Goal: Task Accomplishment & Management: Use online tool/utility

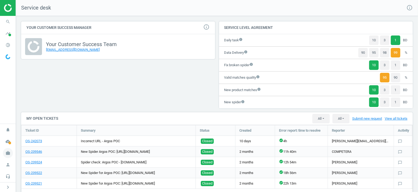
scroll to position [3, 2]
click at [8, 153] on icon "work" at bounding box center [8, 153] width 10 height 10
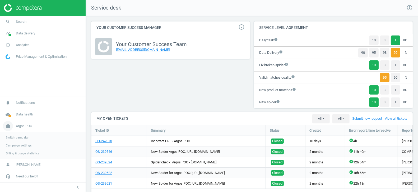
click at [24, 128] on span "Argos POC" at bounding box center [24, 126] width 16 height 5
click at [25, 151] on span "Argos POC" at bounding box center [24, 152] width 16 height 5
click at [16, 138] on span "Switch campaign" at bounding box center [18, 137] width 24 height 4
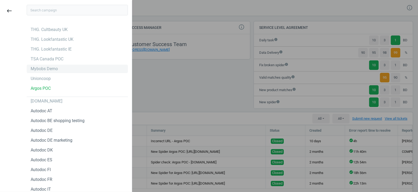
click at [37, 72] on div "Mybobs Demo" at bounding box center [77, 69] width 101 height 8
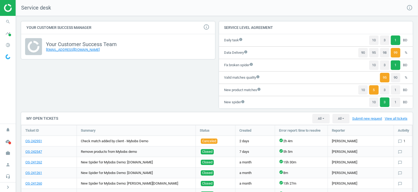
scroll to position [159, 392]
click at [6, 34] on icon "timeline" at bounding box center [8, 33] width 10 height 10
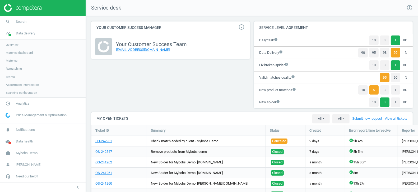
scroll to position [159, 322]
click at [16, 35] on span "Data delivery" at bounding box center [25, 33] width 19 height 5
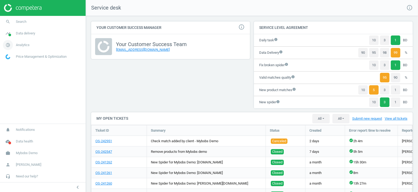
click at [17, 46] on span "Analytics" at bounding box center [23, 45] width 14 height 5
click at [11, 65] on span "Products" at bounding box center [12, 64] width 12 height 4
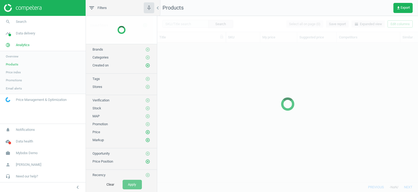
scroll to position [140, 261]
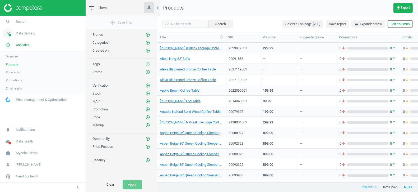
click at [26, 33] on span "Data delivery" at bounding box center [25, 33] width 19 height 5
click at [12, 61] on span "Matches" at bounding box center [12, 60] width 12 height 4
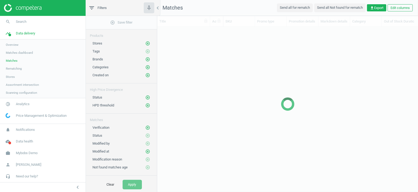
scroll to position [156, 261]
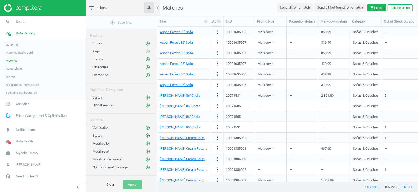
click at [148, 133] on icon "add_circle_outline" at bounding box center [147, 135] width 5 height 5
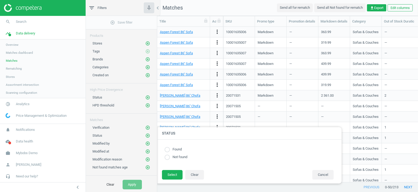
click at [174, 149] on label "Found" at bounding box center [176, 149] width 12 height 5
click at [168, 148] on input "radio" at bounding box center [167, 149] width 5 height 5
radio input "true"
click at [172, 176] on button "Select" at bounding box center [172, 175] width 21 height 10
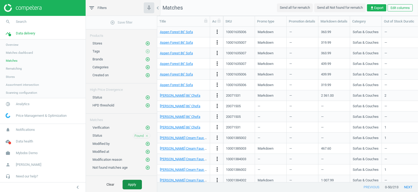
click at [136, 186] on button "Apply" at bounding box center [132, 185] width 19 height 10
click at [147, 134] on icon "close" at bounding box center [147, 136] width 4 height 4
click at [15, 145] on span "cloud_done" at bounding box center [8, 141] width 16 height 12
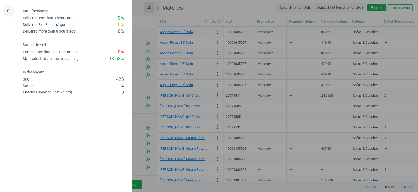
click at [9, 10] on icon "keyboard_backspace" at bounding box center [9, 11] width 6 height 6
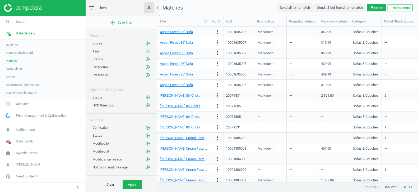
click at [13, 44] on span "Overview" at bounding box center [12, 45] width 13 height 4
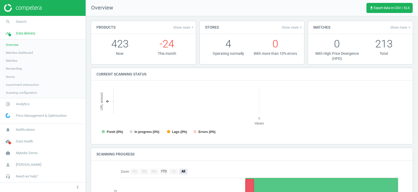
click at [12, 50] on link "Matches dashboard" at bounding box center [43, 53] width 86 height 8
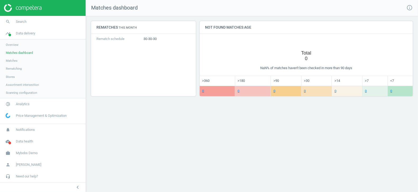
click at [13, 60] on span "Matches" at bounding box center [12, 60] width 12 height 4
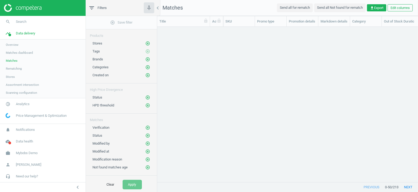
scroll to position [156, 261]
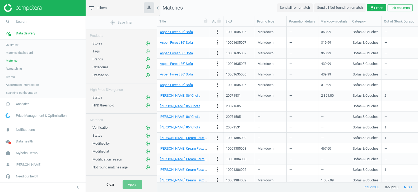
click at [18, 69] on span "Rematching" at bounding box center [14, 68] width 16 height 4
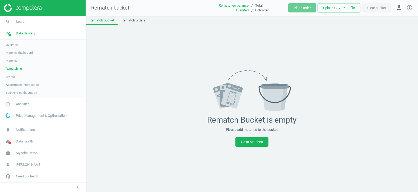
click at [12, 77] on span "Stores" at bounding box center [10, 77] width 9 height 4
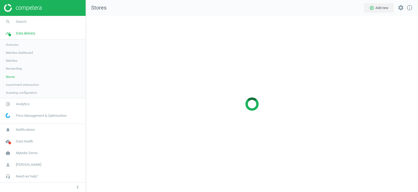
scroll to position [176, 333]
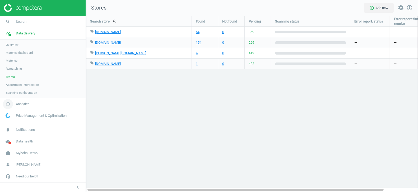
click at [22, 103] on span "Analytics" at bounding box center [23, 104] width 14 height 5
click at [14, 63] on span "Products" at bounding box center [12, 64] width 12 height 4
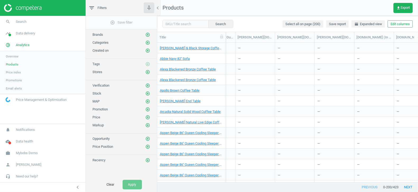
scroll to position [0, 910]
click at [148, 115] on icon "add_circle_outline" at bounding box center [147, 117] width 5 height 5
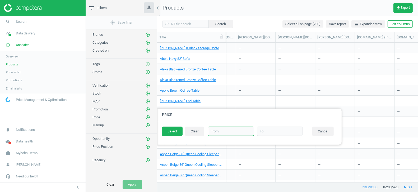
click at [217, 131] on input "text" at bounding box center [231, 130] width 46 height 9
click at [325, 132] on button "Cancel" at bounding box center [323, 131] width 21 height 10
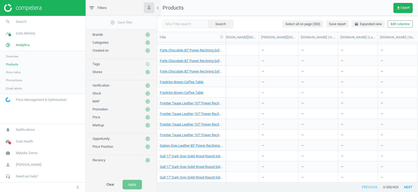
scroll to position [0, 967]
click at [400, 26] on button "Edit columns" at bounding box center [400, 23] width 25 height 7
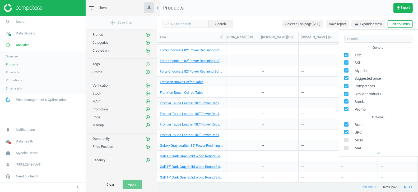
scroll to position [72, 0]
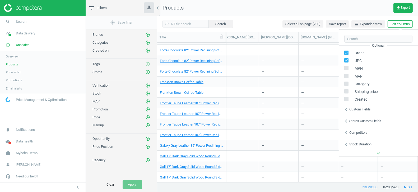
click at [361, 110] on div "Custom fields" at bounding box center [360, 109] width 21 height 5
click at [363, 120] on div "Stores custom fields" at bounding box center [366, 120] width 32 height 5
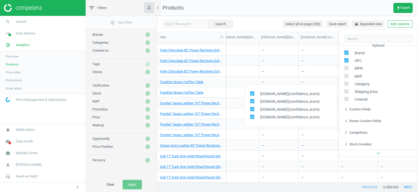
click at [362, 131] on div "Competitors" at bounding box center [359, 132] width 18 height 5
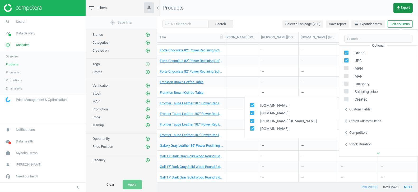
click at [404, 8] on span "get_app Export" at bounding box center [403, 8] width 13 height 4
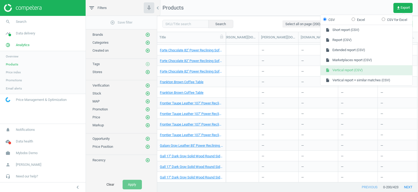
click at [347, 70] on button "insert_drive_file Vertical report (CSV)" at bounding box center [367, 70] width 92 height 10
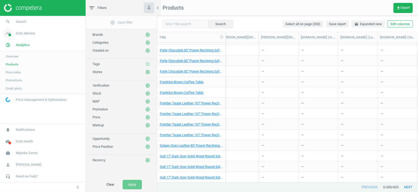
click at [28, 33] on span "Data delivery" at bounding box center [25, 33] width 19 height 5
click at [27, 93] on span "Scanning configuration" at bounding box center [21, 92] width 31 height 4
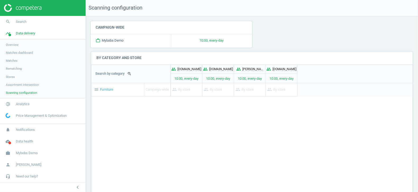
click at [16, 53] on span "Matches dashboard" at bounding box center [19, 53] width 27 height 4
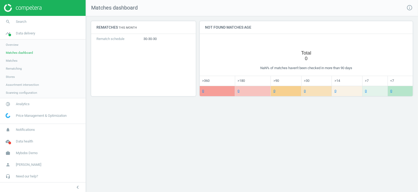
click at [12, 60] on span "Matches" at bounding box center [12, 60] width 12 height 4
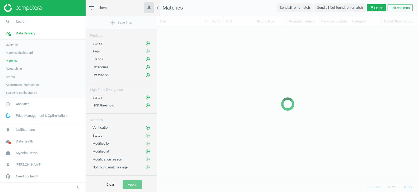
scroll to position [156, 261]
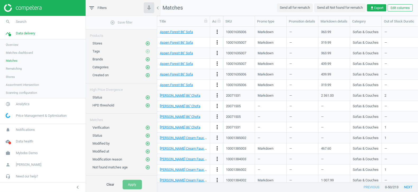
click at [15, 70] on span "Rematching" at bounding box center [14, 68] width 16 height 4
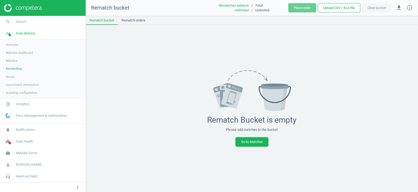
click at [11, 42] on link "Overview" at bounding box center [43, 45] width 86 height 8
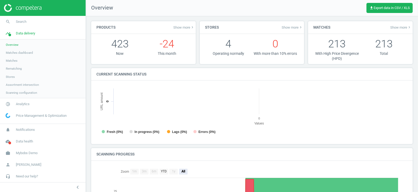
scroll to position [106, 312]
click at [18, 101] on link "pie_chart_outlined Analytics" at bounding box center [43, 104] width 86 height 12
click at [11, 64] on span "Products" at bounding box center [12, 64] width 12 height 4
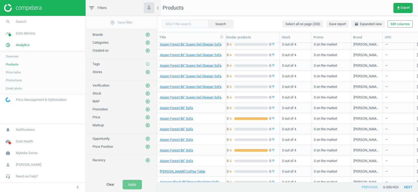
scroll to position [0, 159]
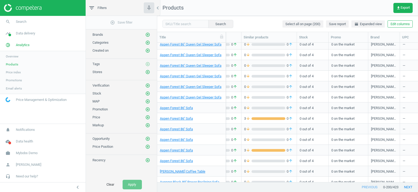
click at [309, 121] on div "0 out of 4" at bounding box center [313, 117] width 26 height 9
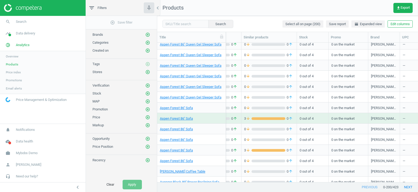
click at [309, 121] on div "0 out of 4" at bounding box center [313, 117] width 26 height 9
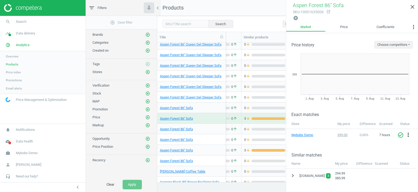
scroll to position [33, 0]
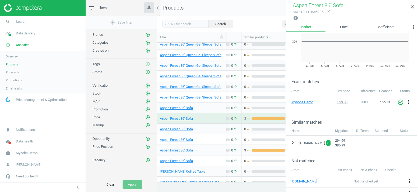
click at [293, 140] on icon "chevron_right" at bounding box center [293, 142] width 6 height 6
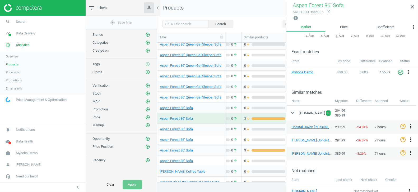
scroll to position [62, 0]
click at [414, 8] on icon "close" at bounding box center [413, 7] width 6 height 6
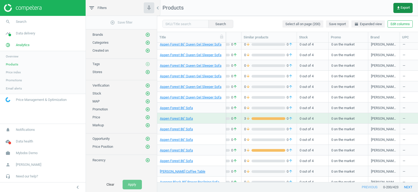
click at [397, 7] on icon "get_app" at bounding box center [399, 8] width 4 height 4
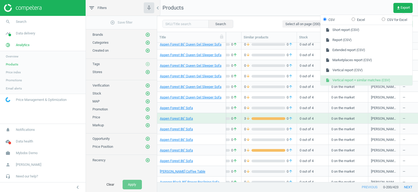
click at [360, 79] on button "insert_drive_file Vertical report + similar matches (CSV)" at bounding box center [367, 80] width 92 height 10
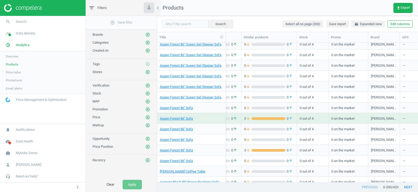
click at [12, 81] on span "Promotions" at bounding box center [14, 80] width 16 height 4
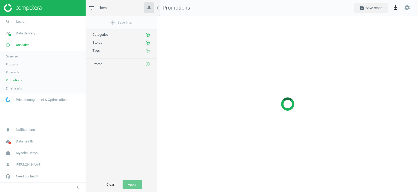
scroll to position [2, 2]
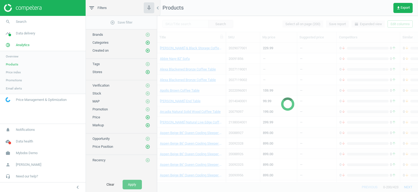
scroll to position [199, 0]
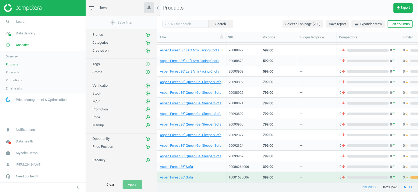
click at [10, 63] on span "Products" at bounding box center [12, 64] width 12 height 4
click at [178, 23] on input "text" at bounding box center [186, 24] width 46 height 8
paste input "10001635006"
type input "10001635006"
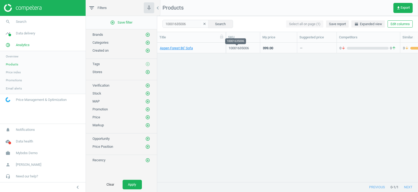
click at [244, 47] on div "10001635006" at bounding box center [243, 48] width 29 height 5
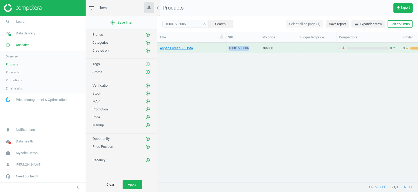
click at [244, 47] on div "10001635006" at bounding box center [243, 48] width 29 height 5
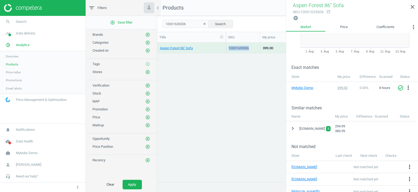
scroll to position [49, 0]
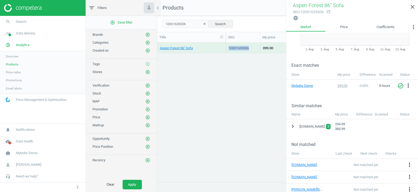
click at [293, 124] on icon "chevron_right" at bounding box center [293, 126] width 6 height 6
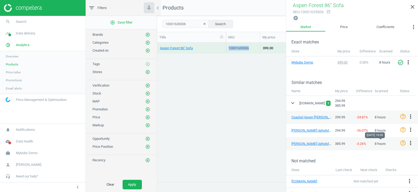
scroll to position [105, 0]
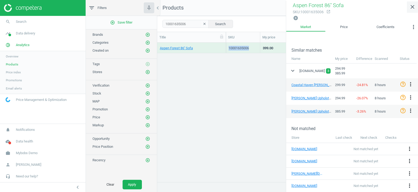
click at [412, 8] on icon "close" at bounding box center [413, 7] width 6 height 6
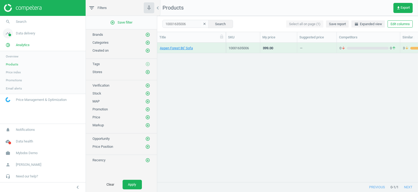
click at [31, 32] on span "Data delivery" at bounding box center [25, 33] width 19 height 5
click at [12, 75] on span "Stores" at bounding box center [10, 77] width 9 height 4
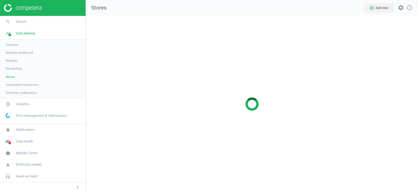
scroll to position [176, 333]
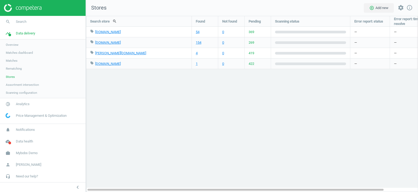
click at [29, 84] on span "Assortment intersection" at bounding box center [22, 85] width 33 height 4
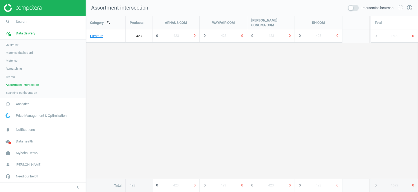
scroll to position [176, 333]
click at [30, 93] on span "Scanning configuration" at bounding box center [21, 92] width 31 height 4
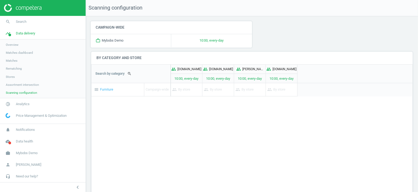
click at [25, 85] on span "Assortment intersection" at bounding box center [22, 85] width 33 height 4
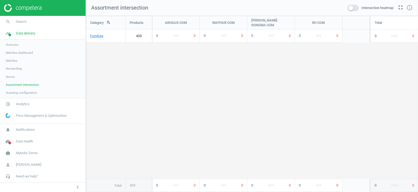
scroll to position [176, 333]
click at [28, 92] on span "Scanning configuration" at bounding box center [21, 92] width 31 height 4
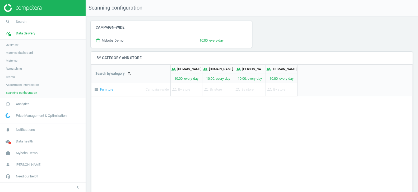
click at [9, 46] on span "Overview" at bounding box center [12, 45] width 13 height 4
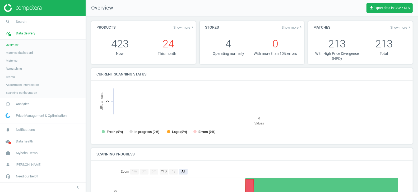
scroll to position [106, 312]
click at [25, 53] on span "Matches dashboard" at bounding box center [19, 53] width 27 height 4
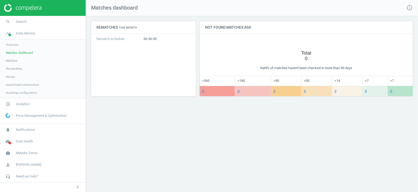
click at [25, 60] on link "Matches" at bounding box center [43, 61] width 86 height 8
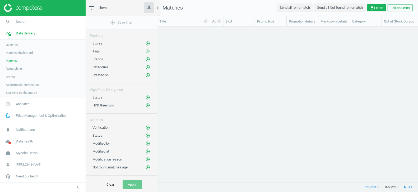
scroll to position [156, 261]
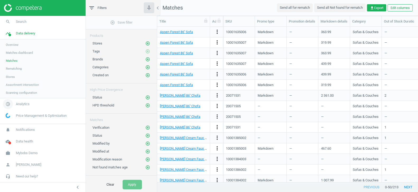
click at [19, 102] on span "Analytics" at bounding box center [23, 104] width 14 height 5
click at [10, 67] on link "Products" at bounding box center [43, 64] width 86 height 8
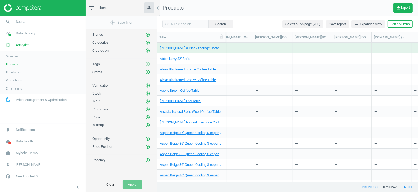
scroll to position [0, 893]
